Goal: Navigation & Orientation: Find specific page/section

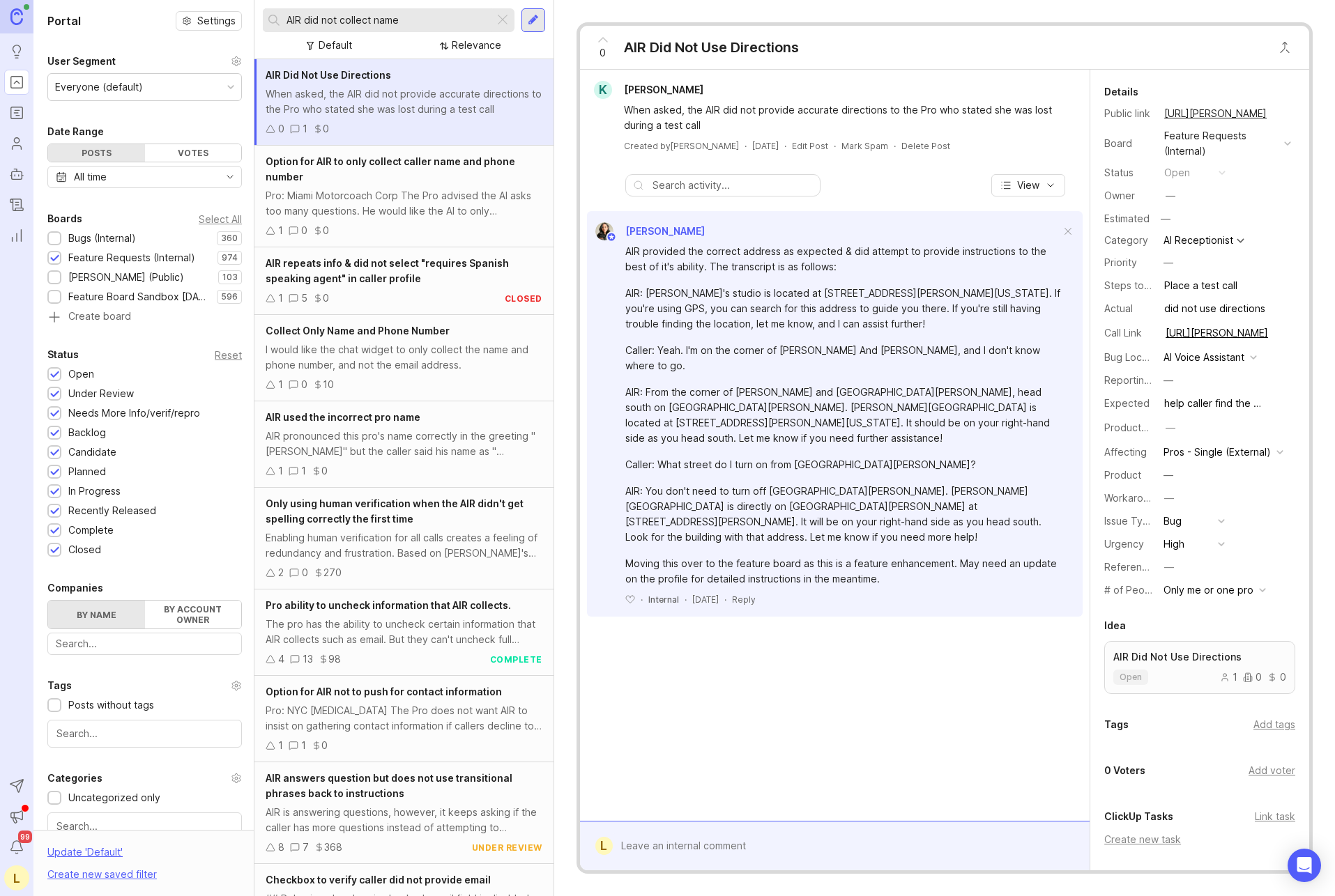
click at [25, 108] on link "Roadmaps" at bounding box center [16, 113] width 25 height 25
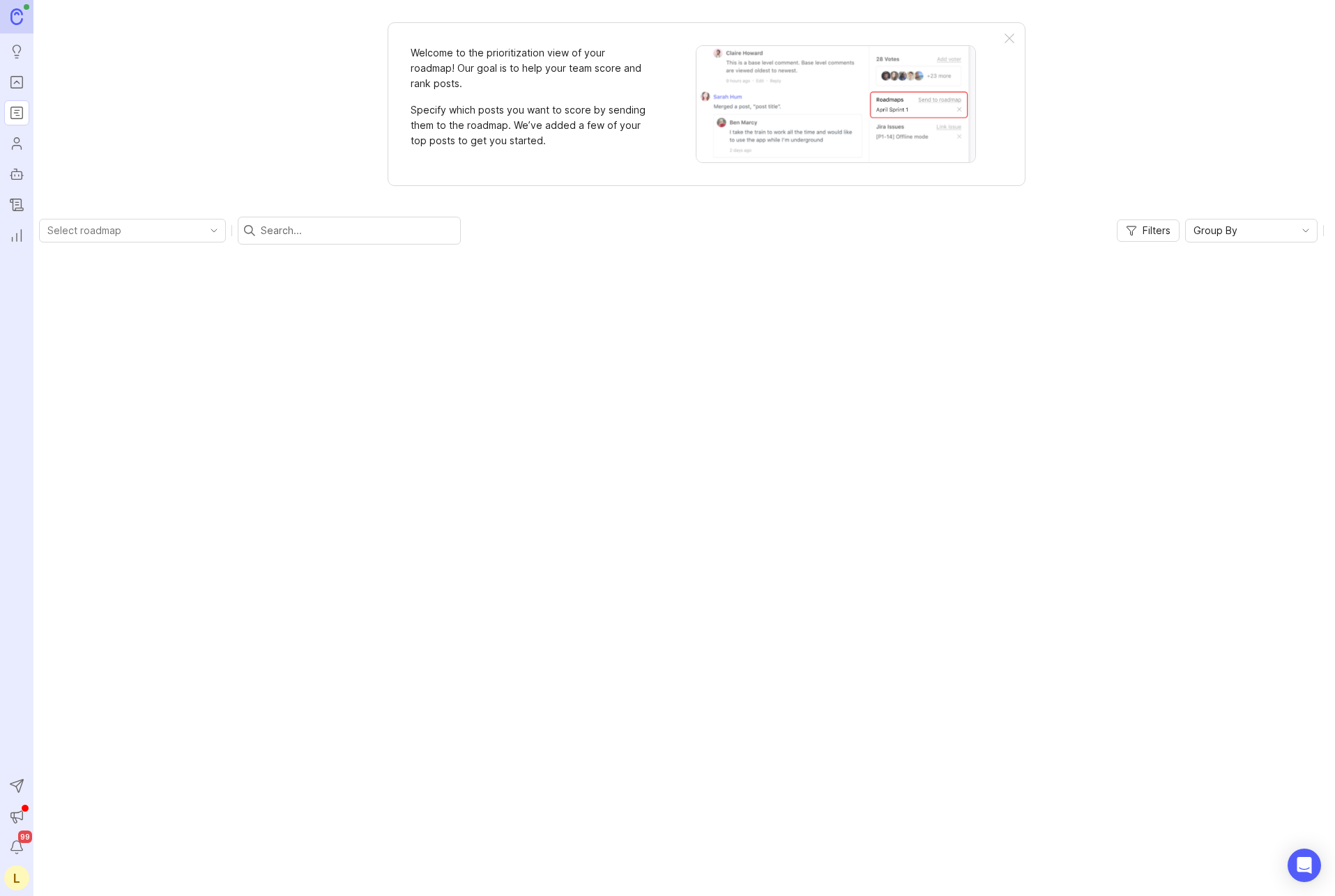
click at [19, 154] on link "Users" at bounding box center [16, 143] width 25 height 25
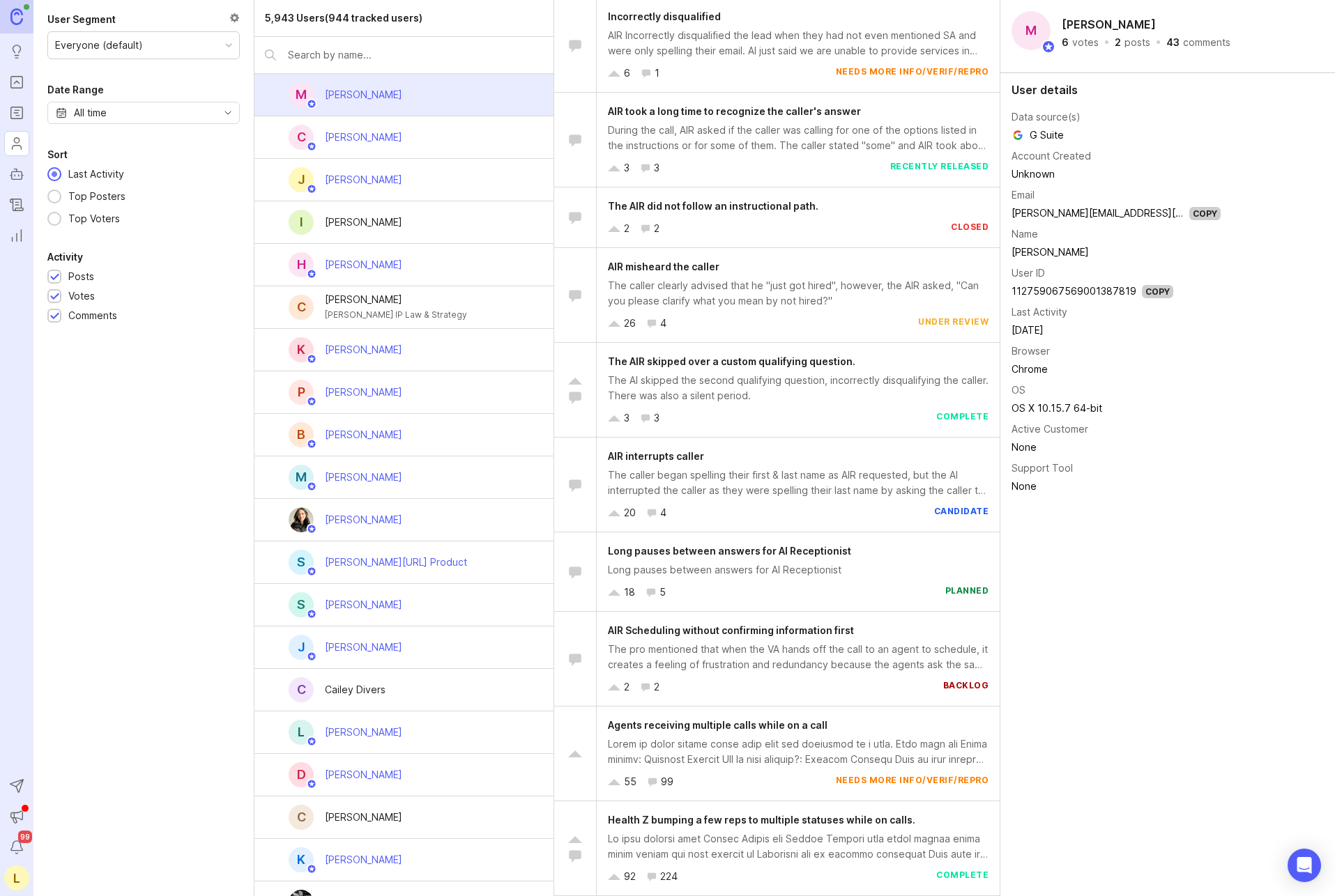
click at [15, 850] on icon "Notifications" at bounding box center [16, 848] width 15 height 17
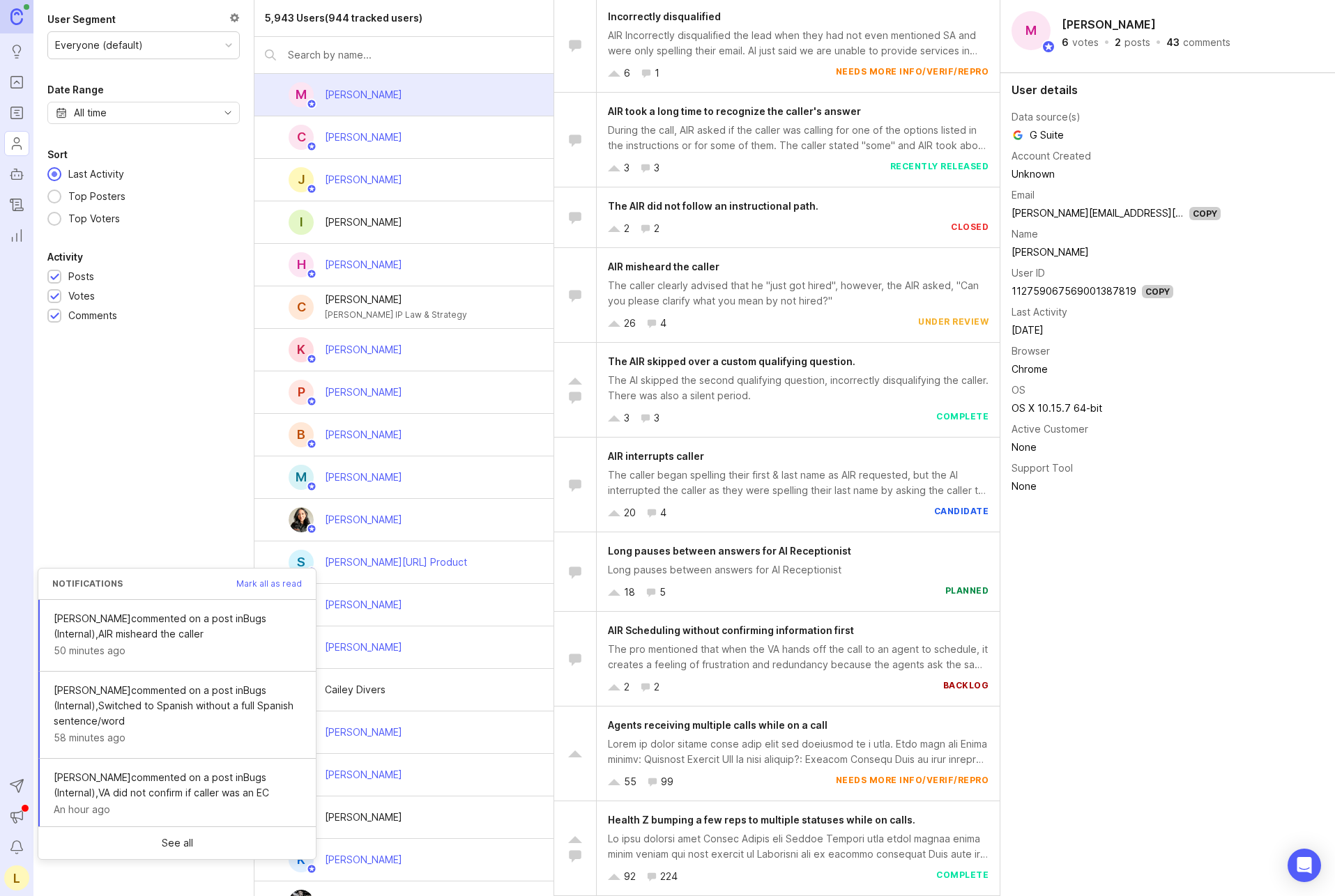
click at [15, 850] on icon "Notifications" at bounding box center [16, 848] width 15 height 17
